Goal: Transaction & Acquisition: Download file/media

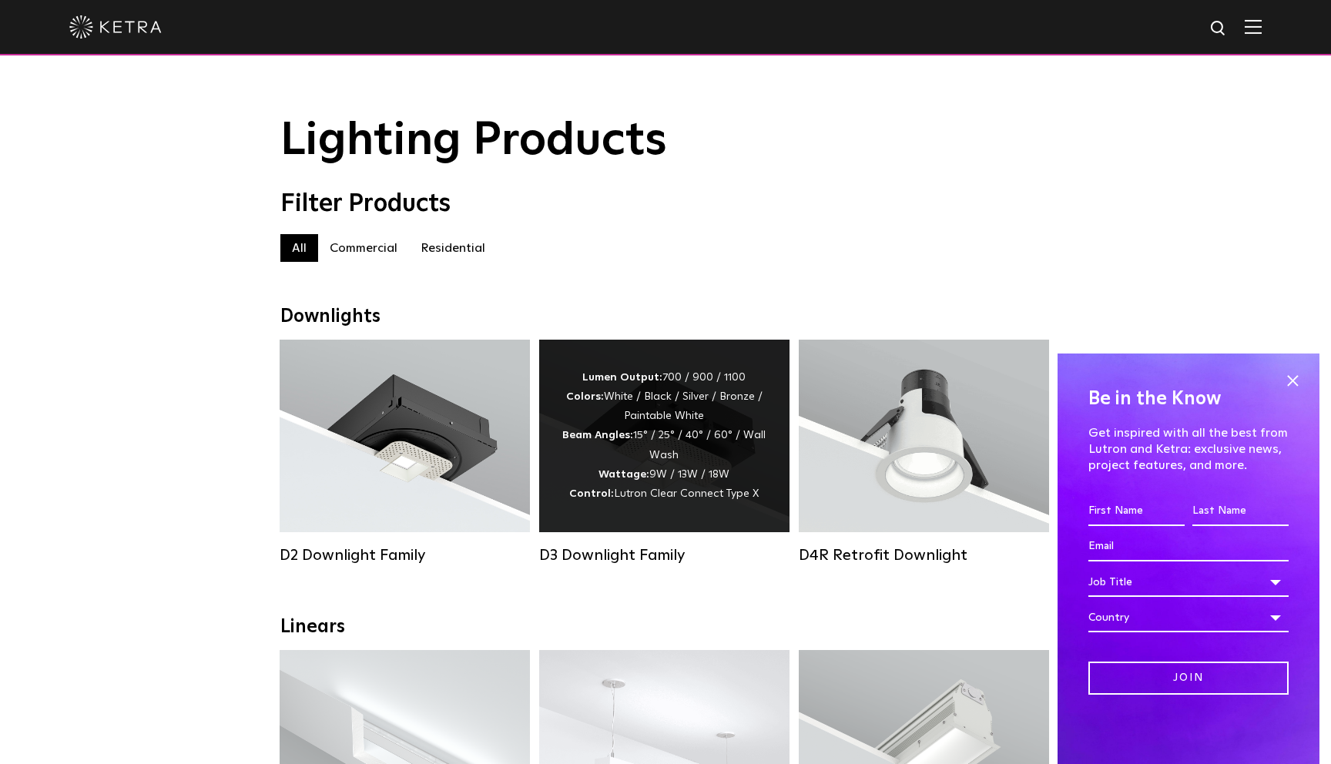
click at [696, 429] on div "Lumen Output: 700 / 900 / 1100 Colors: White / Black / Silver / Bronze / Painta…" at bounding box center [664, 436] width 204 height 136
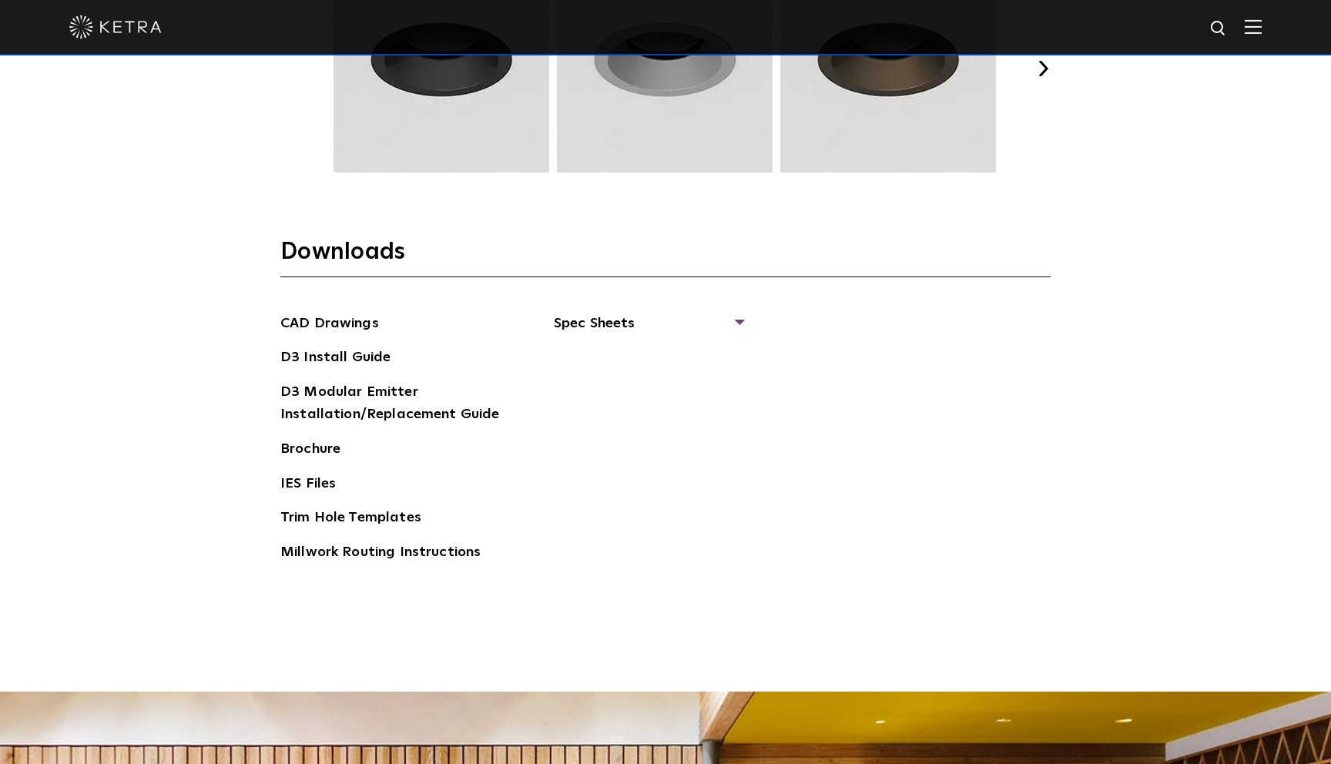
scroll to position [2394, 0]
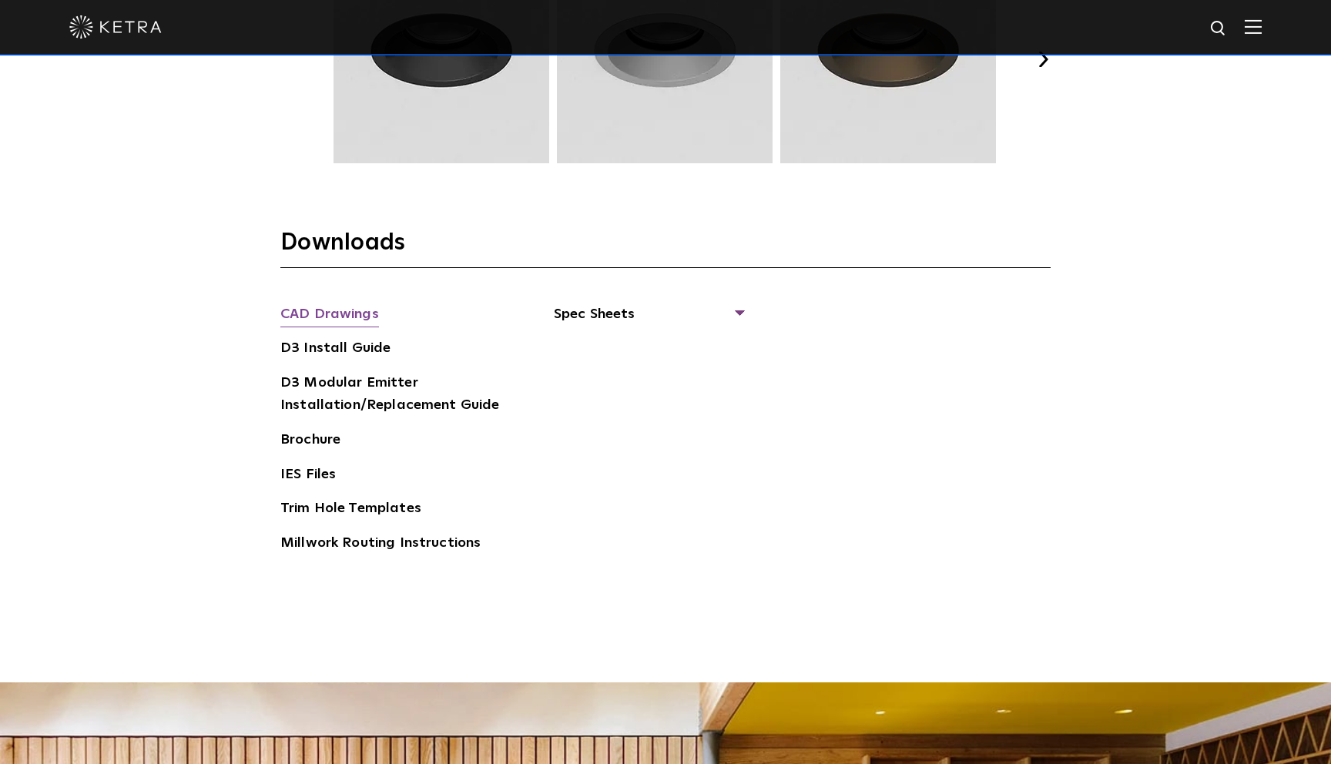
click at [320, 313] on link "CAD Drawings" at bounding box center [329, 315] width 99 height 25
click at [354, 386] on link "D3 Modular Emitter Installation/Replacement Guide" at bounding box center [395, 395] width 231 height 47
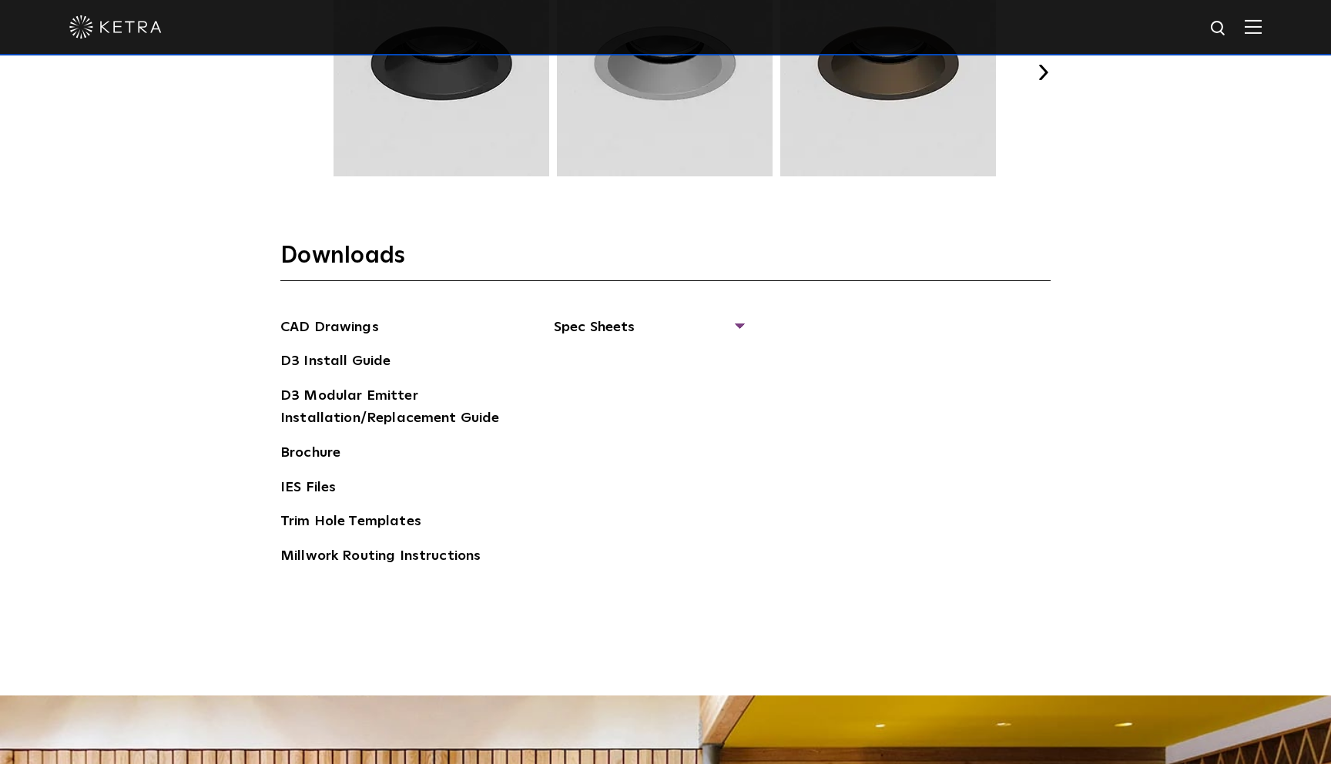
scroll to position [2382, 0]
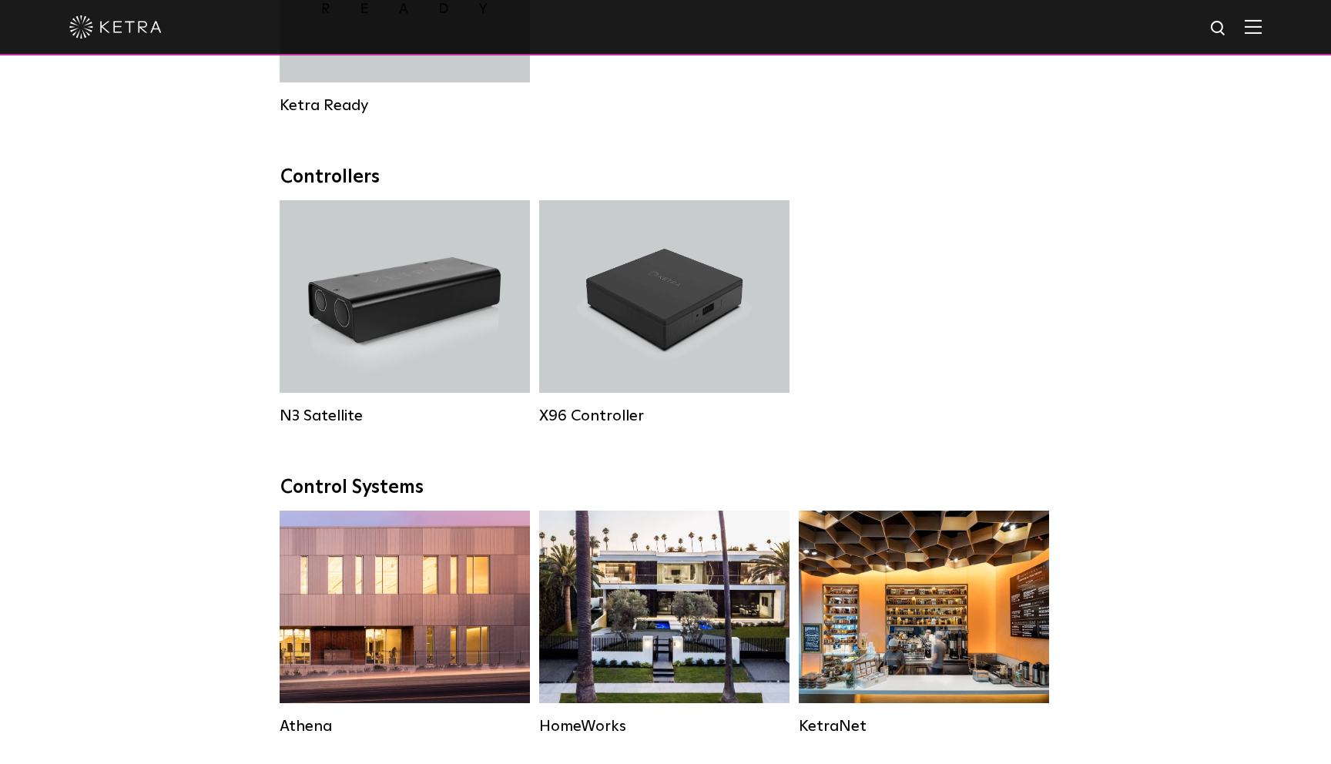
scroll to position [1901, 0]
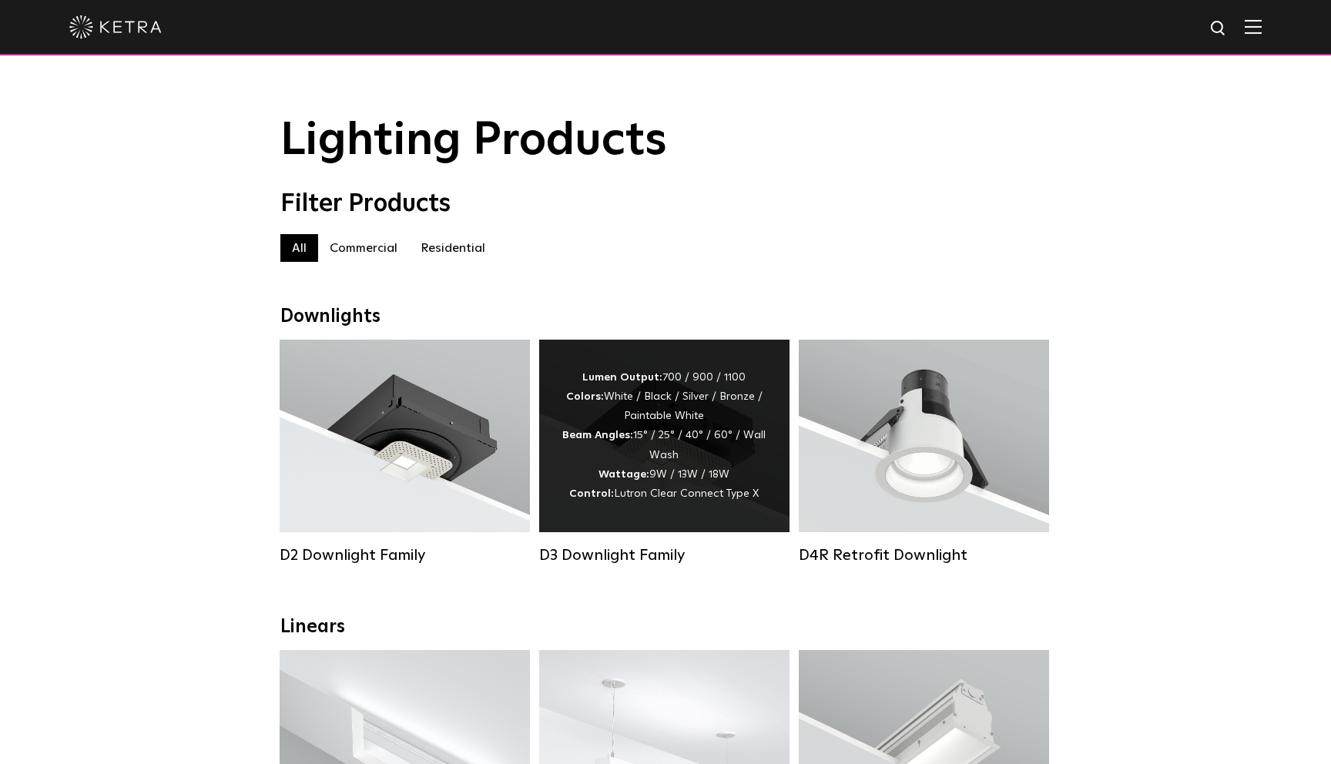
click at [696, 428] on div "Lumen Output: 700 / 900 / 1100 Colors: White / Black / Silver / Bronze / Painta…" at bounding box center [664, 436] width 204 height 136
